Goal: Task Accomplishment & Management: Manage account settings

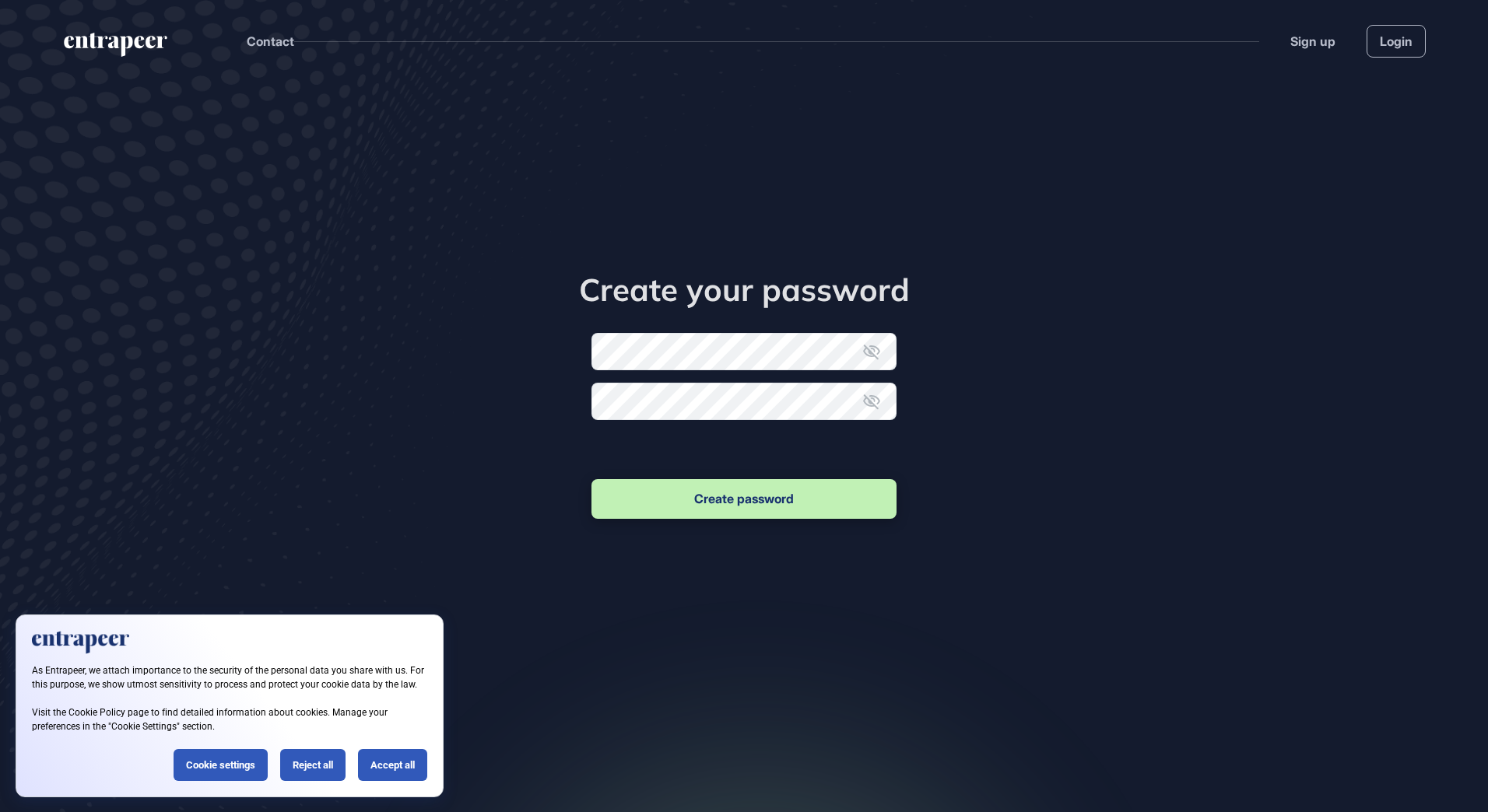
click at [386, 764] on div "Accept all" at bounding box center [393, 765] width 70 height 32
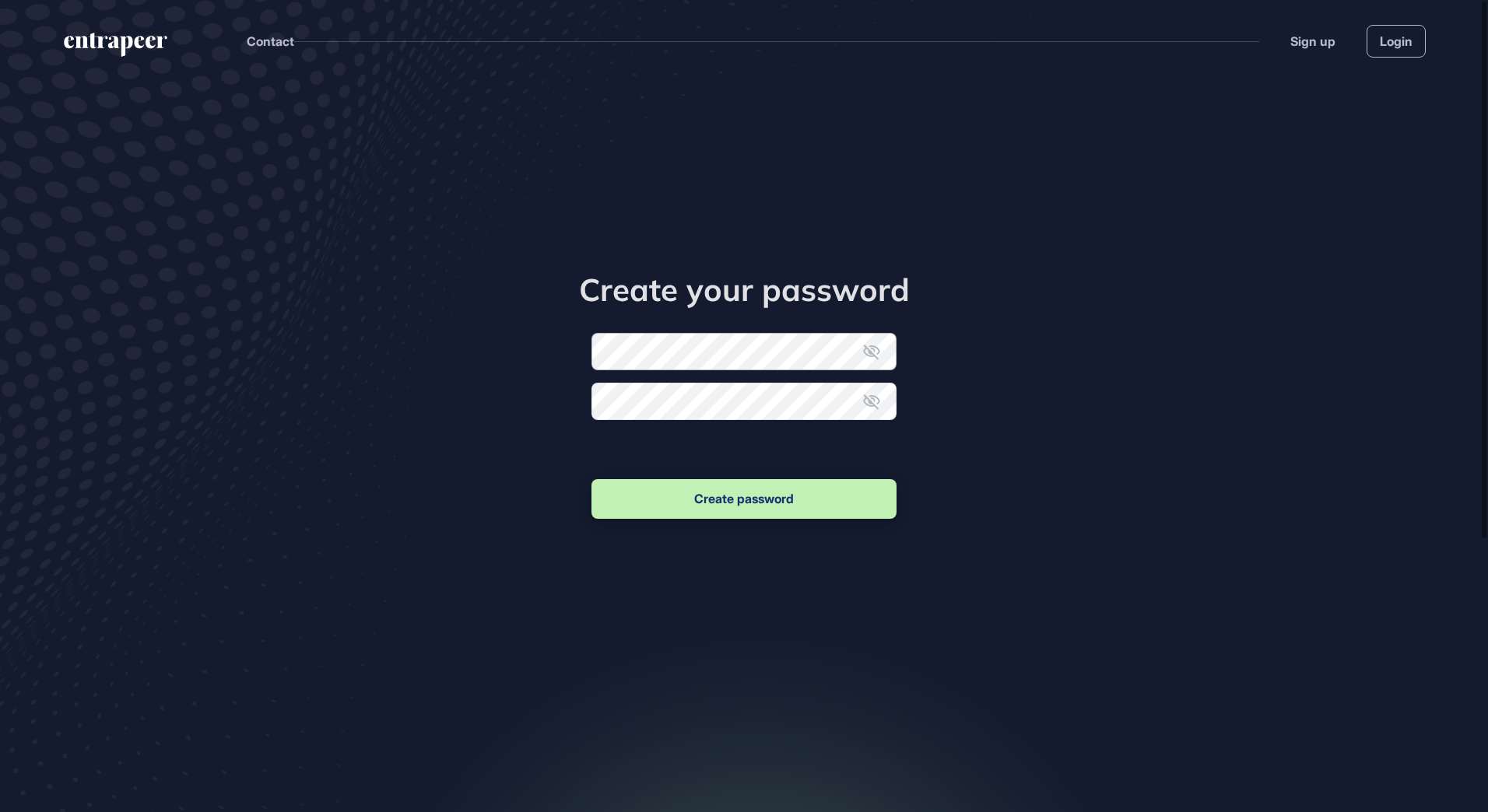
click at [623, 353] on form "New password Confirm new password Create password" at bounding box center [744, 427] width 305 height 189
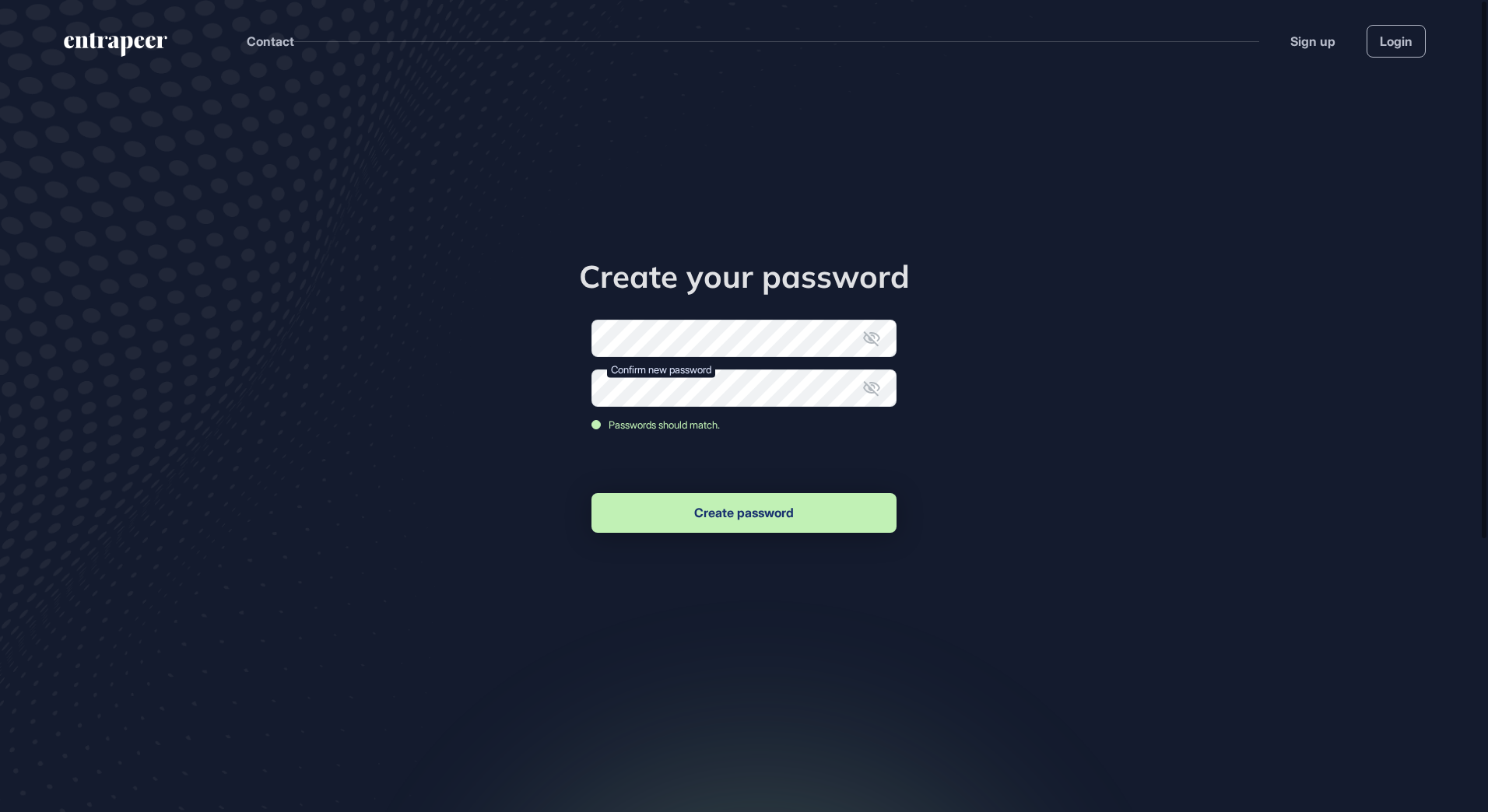
click at [719, 514] on button "Create password" at bounding box center [744, 513] width 305 height 40
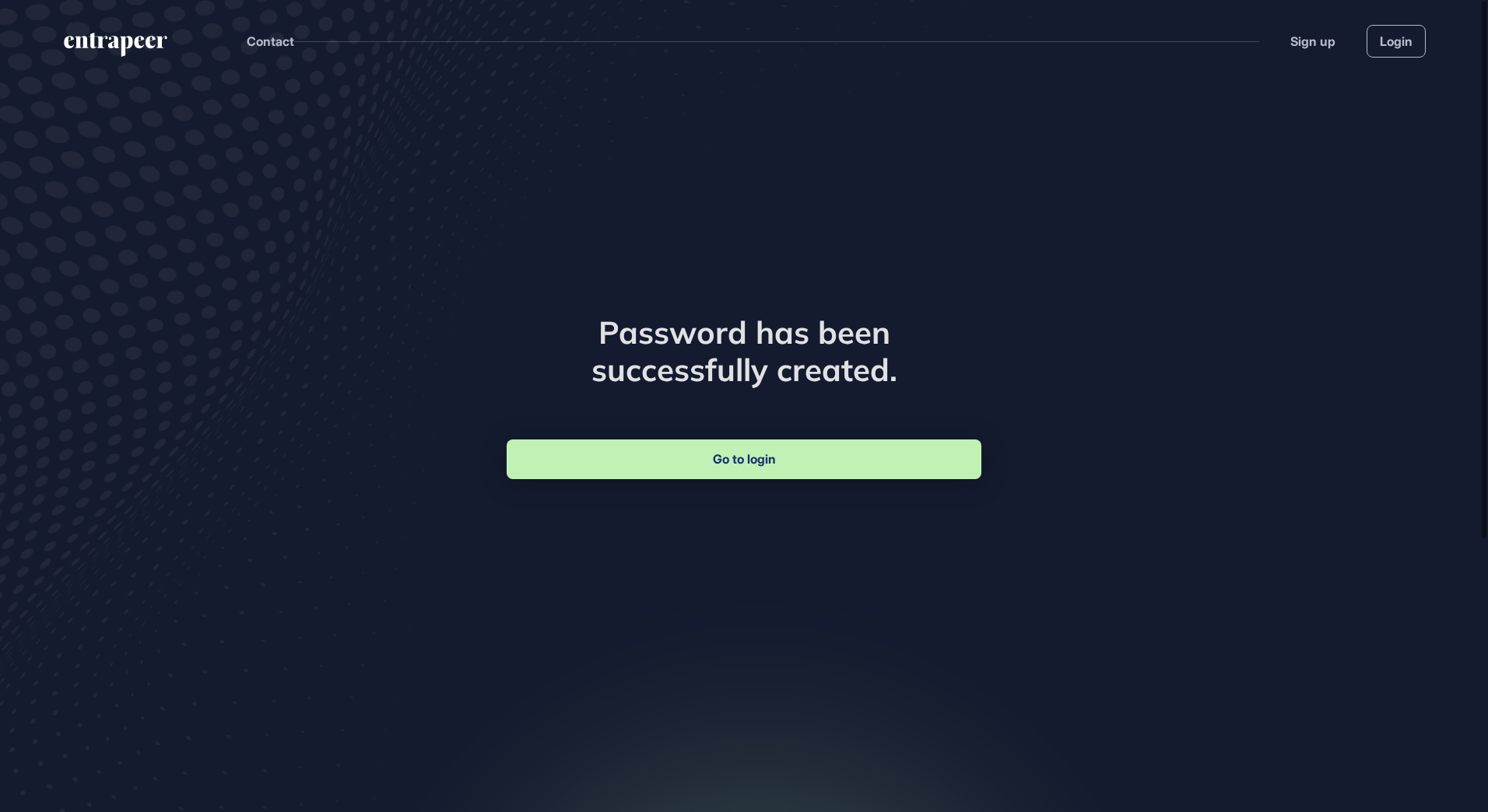
click at [734, 460] on link "Go to login" at bounding box center [744, 459] width 475 height 40
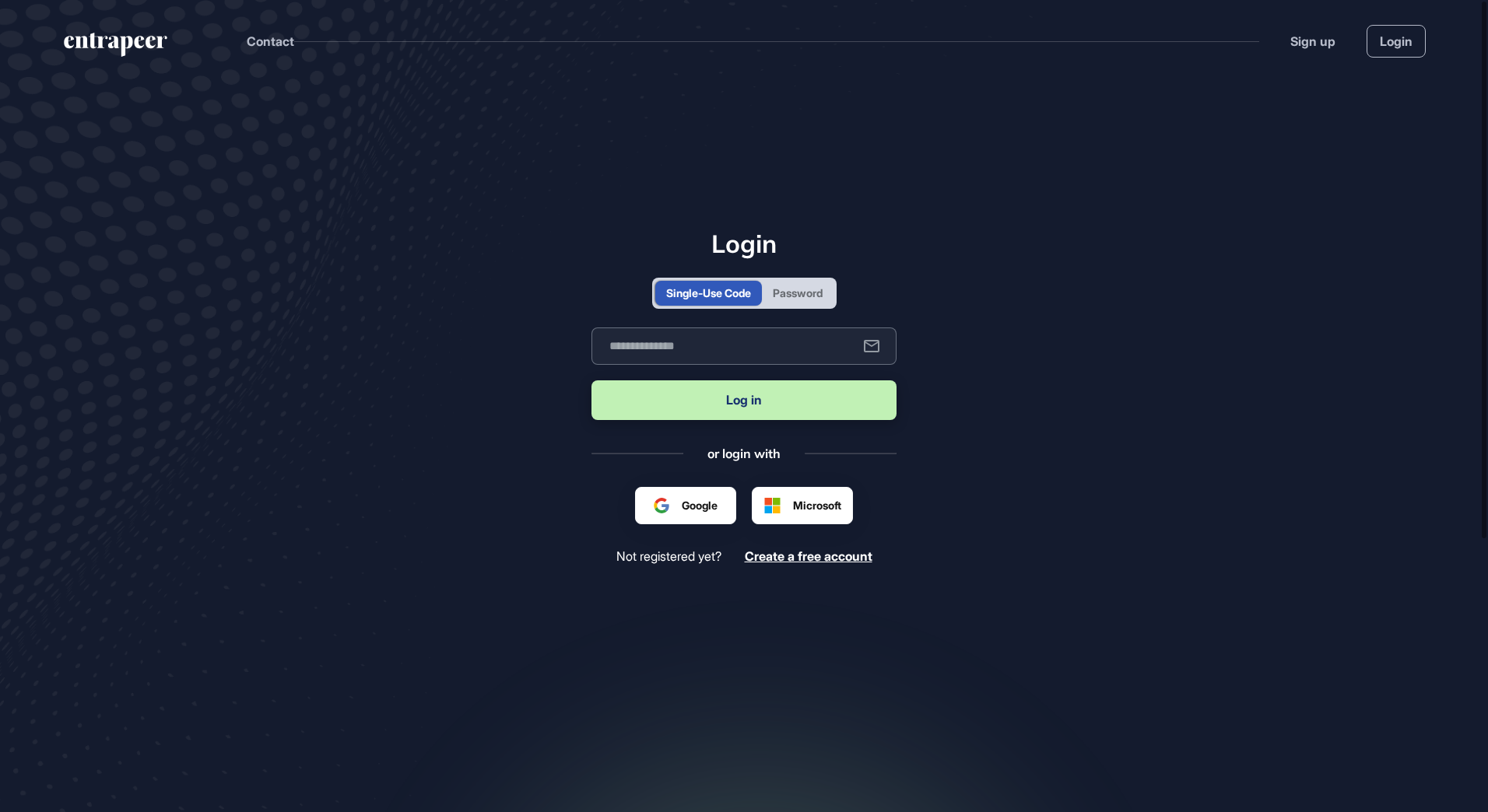
click at [677, 355] on input "text" at bounding box center [744, 346] width 305 height 37
type input "**********"
click at [772, 393] on button "Log in" at bounding box center [744, 400] width 305 height 40
click at [800, 282] on div "Password" at bounding box center [798, 292] width 71 height 25
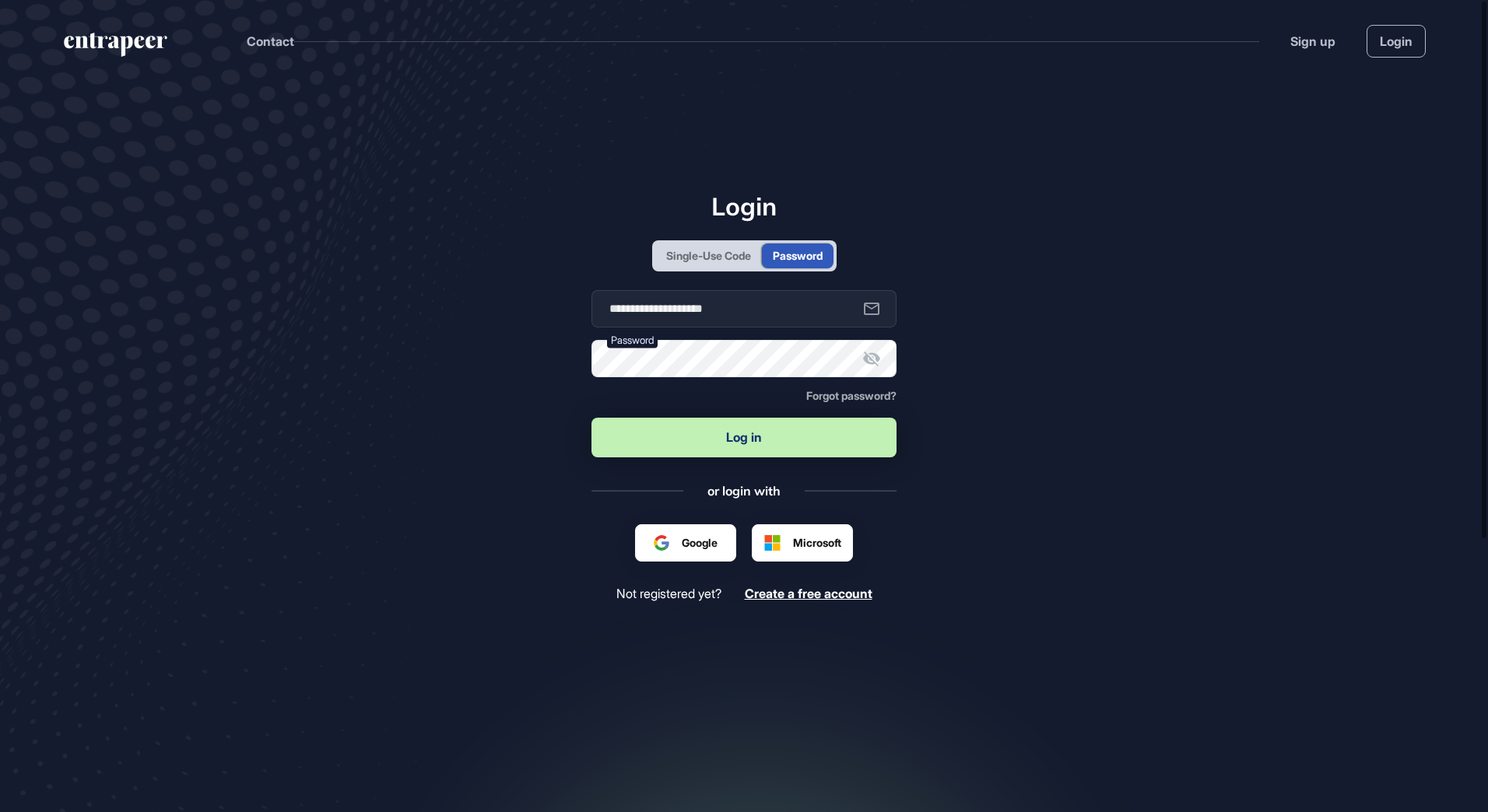
click at [714, 437] on button "Log in" at bounding box center [744, 437] width 305 height 40
click at [874, 355] on icon at bounding box center [872, 359] width 19 height 19
click at [873, 355] on icon at bounding box center [874, 359] width 13 height 13
click at [765, 441] on button "Log in" at bounding box center [744, 437] width 305 height 40
